Goal: Information Seeking & Learning: Understand process/instructions

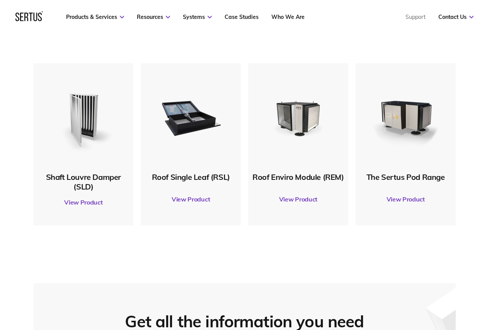
scroll to position [348, 0]
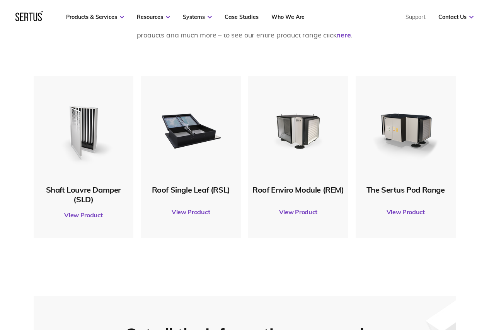
click at [179, 212] on link "View Product" at bounding box center [190, 212] width 92 height 22
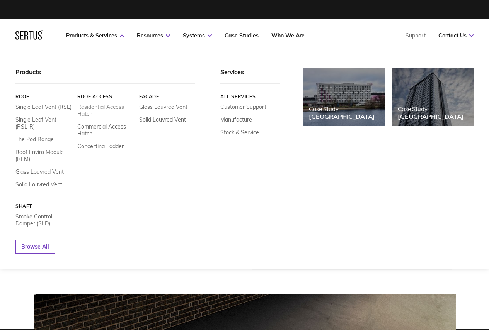
click at [95, 110] on link "Residential Access Hatch" at bounding box center [105, 111] width 56 height 14
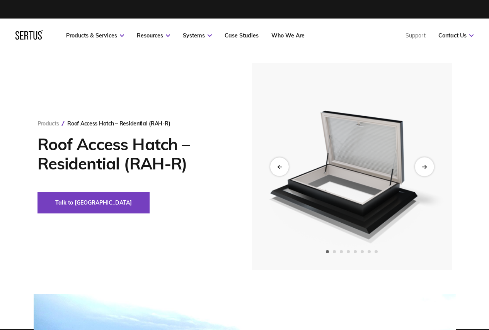
click at [428, 167] on div "Next slide" at bounding box center [424, 166] width 19 height 19
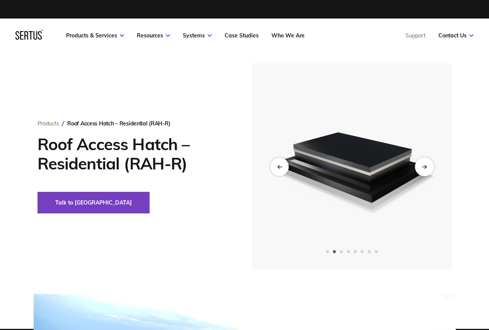
click at [420, 174] on div "Next slide" at bounding box center [424, 166] width 19 height 19
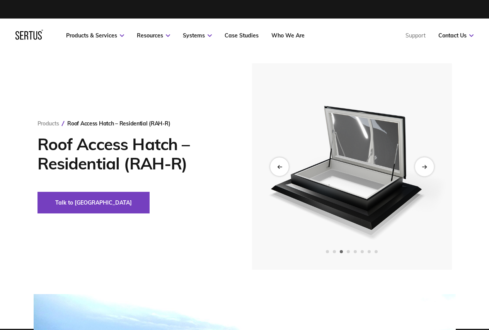
click at [428, 172] on div "Next slide" at bounding box center [424, 166] width 19 height 19
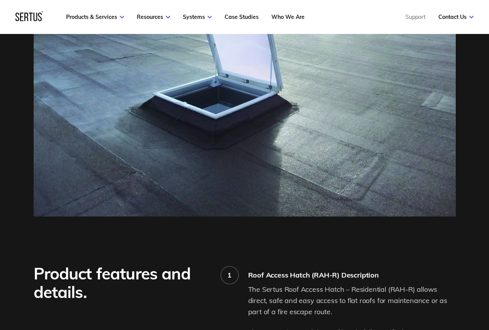
scroll to position [386, 0]
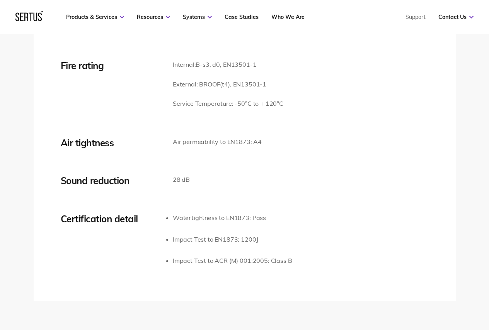
drag, startPoint x: 241, startPoint y: 177, endPoint x: 236, endPoint y: 167, distance: 11.4
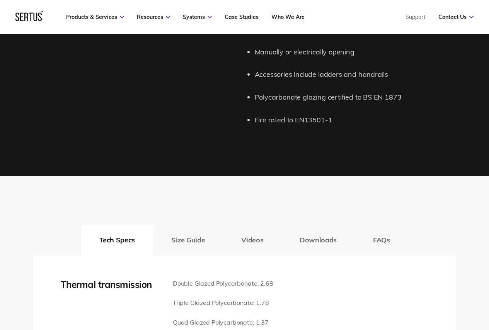
scroll to position [1001, 0]
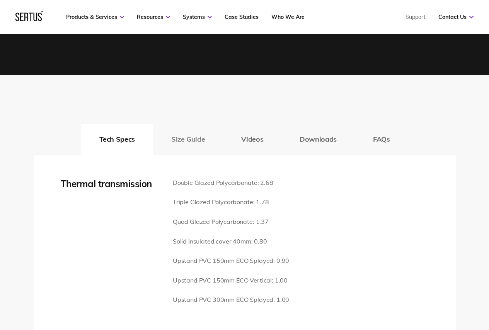
click at [190, 124] on button "Size Guide" at bounding box center [188, 139] width 70 height 31
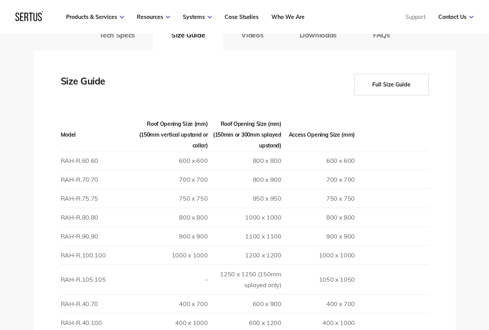
scroll to position [1117, 0]
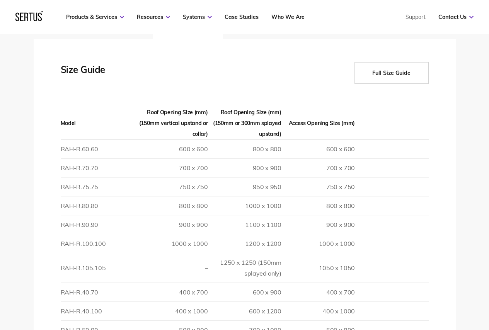
drag, startPoint x: 182, startPoint y: 142, endPoint x: 159, endPoint y: 144, distance: 23.7
click at [159, 144] on td "600 x 600" at bounding box center [170, 148] width 73 height 19
drag, startPoint x: 267, startPoint y: 100, endPoint x: 160, endPoint y: 131, distance: 112.0
click at [160, 139] on td "600 x 600" at bounding box center [170, 148] width 73 height 19
drag, startPoint x: 201, startPoint y: 153, endPoint x: 195, endPoint y: 174, distance: 21.4
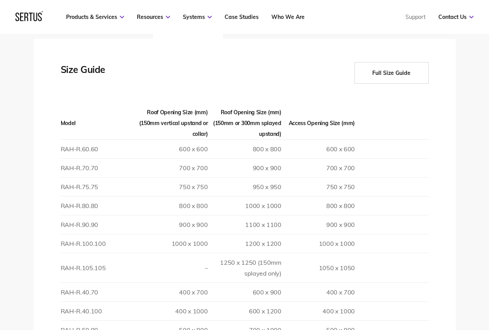
click at [195, 177] on td "750 x 750" at bounding box center [170, 186] width 73 height 19
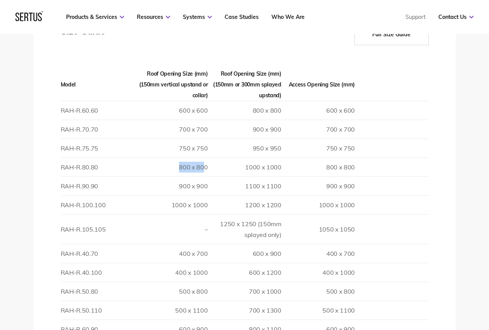
drag, startPoint x: 206, startPoint y: 156, endPoint x: 171, endPoint y: 158, distance: 34.5
click at [173, 158] on td "800 x 800" at bounding box center [170, 167] width 73 height 19
click at [175, 158] on td "800 x 800" at bounding box center [170, 167] width 73 height 19
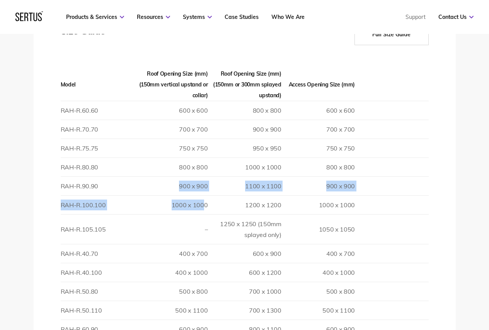
drag, startPoint x: 180, startPoint y: 171, endPoint x: 203, endPoint y: 184, distance: 27.2
click at [203, 184] on table "Model Roof Opening Size (mm) (150mm vertical upstand or collar) Roof Opening Si…" at bounding box center [245, 269] width 368 height 403
click at [207, 177] on td "900 x 900" at bounding box center [170, 186] width 73 height 19
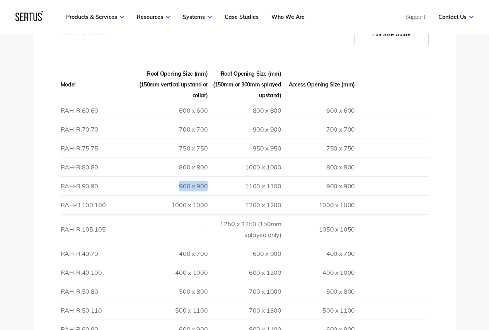
drag, startPoint x: 207, startPoint y: 177, endPoint x: 177, endPoint y: 175, distance: 30.6
click at [177, 177] on td "900 x 900" at bounding box center [170, 186] width 73 height 19
